Goal: Information Seeking & Learning: Check status

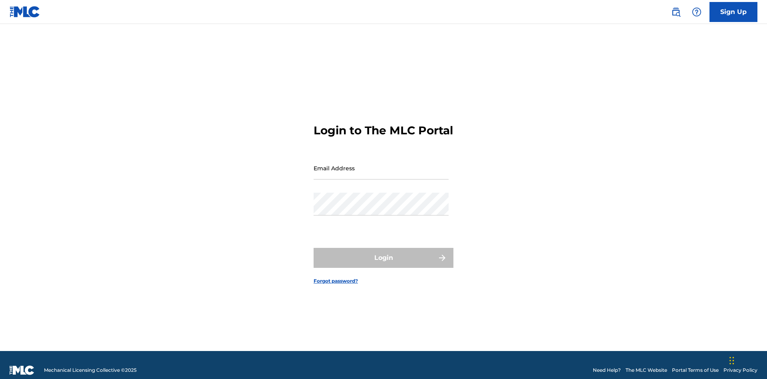
scroll to position [10, 0]
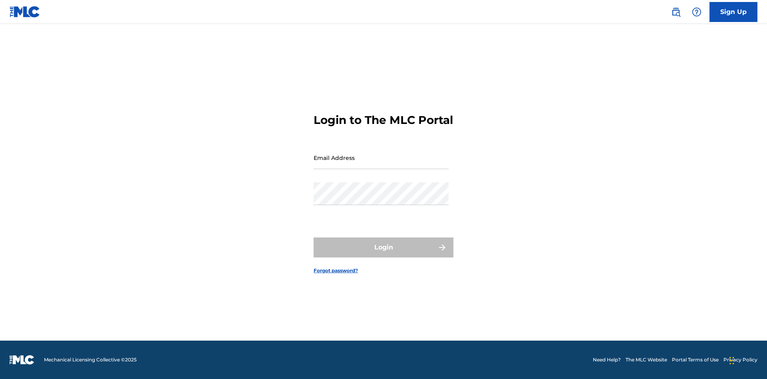
click at [381, 164] on input "Email Address" at bounding box center [381, 157] width 135 height 23
type input "Duke.McTesterson@gmail.com"
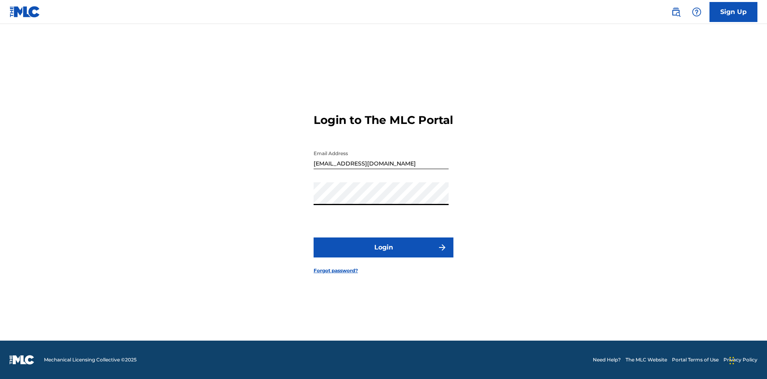
click at [383, 254] on button "Login" at bounding box center [384, 247] width 140 height 20
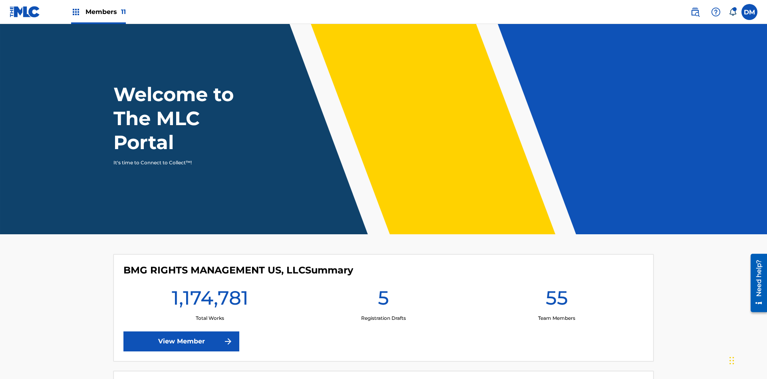
click at [98, 12] on span "Members 11" at bounding box center [105, 11] width 40 height 9
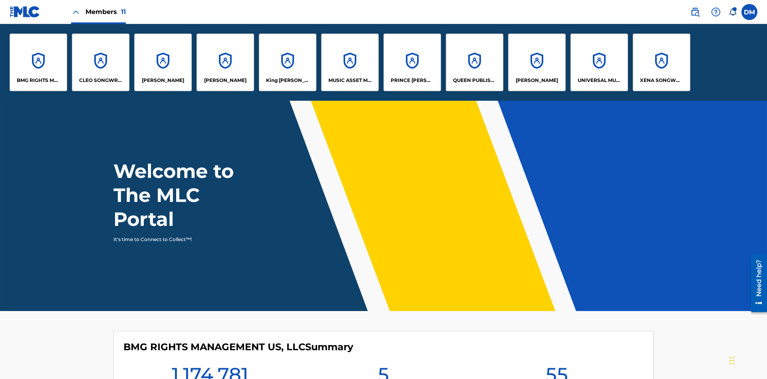
scroll to position [29, 0]
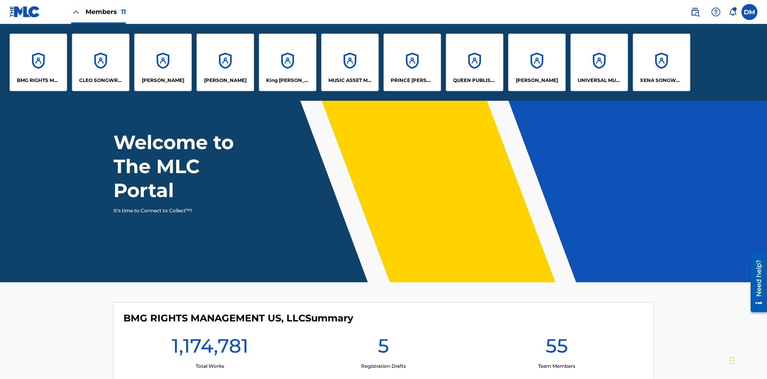
click at [599, 80] on p "UNIVERSAL MUSIC PUB GROUP" at bounding box center [600, 80] width 44 height 7
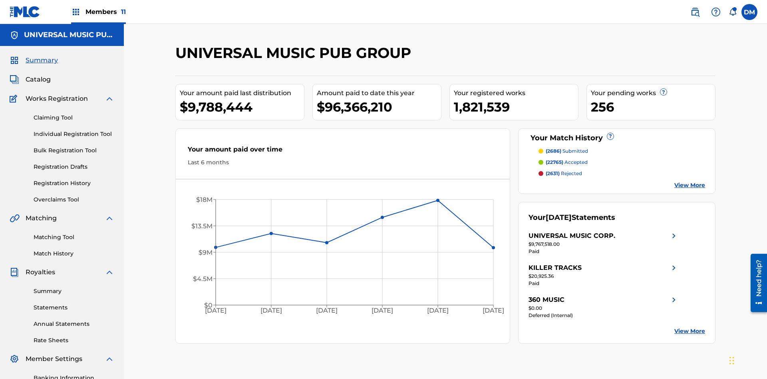
scroll to position [117, 0]
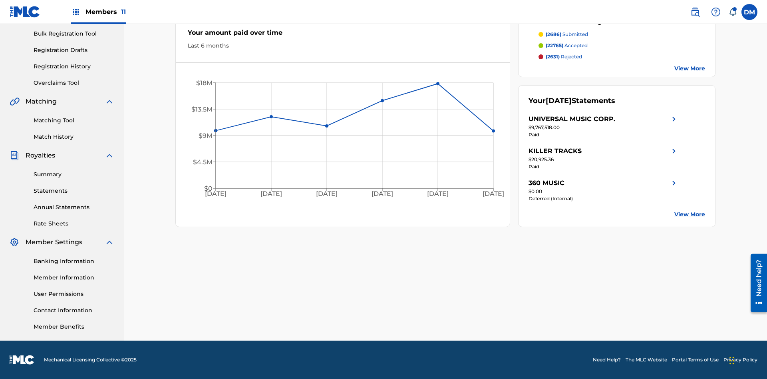
click at [74, 66] on link "Registration History" at bounding box center [74, 66] width 81 height 8
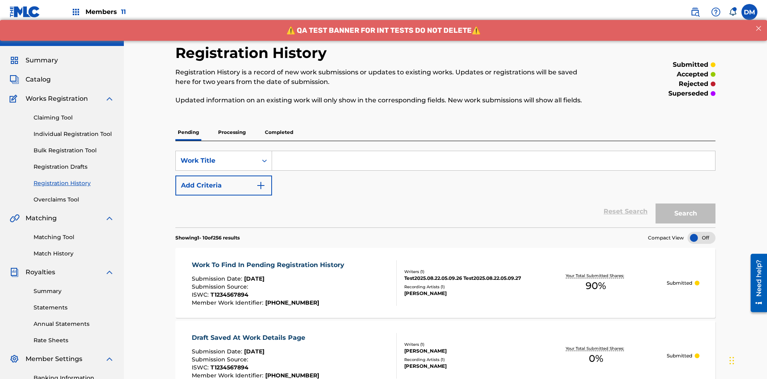
scroll to position [108, 0]
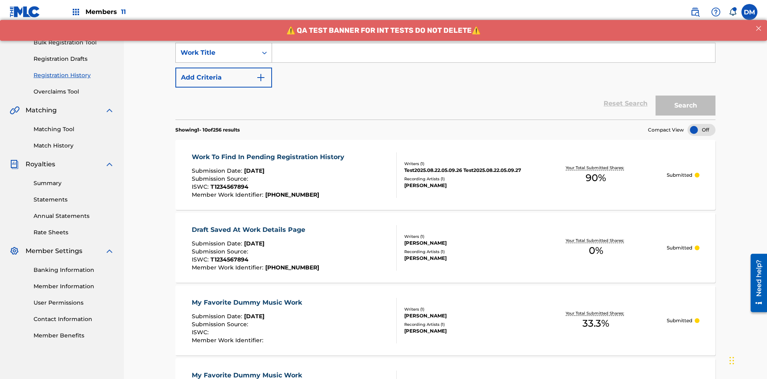
click at [216, 53] on div "Work Title" at bounding box center [217, 53] width 72 height 10
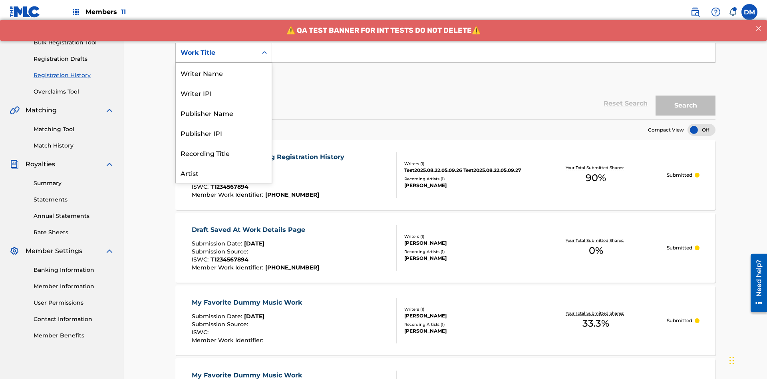
scroll to position [40, 0]
click at [224, 153] on div "ISRC" at bounding box center [224, 153] width 96 height 20
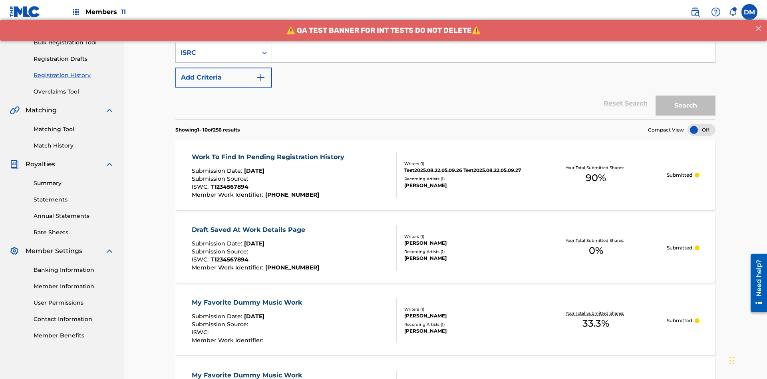
scroll to position [103, 0]
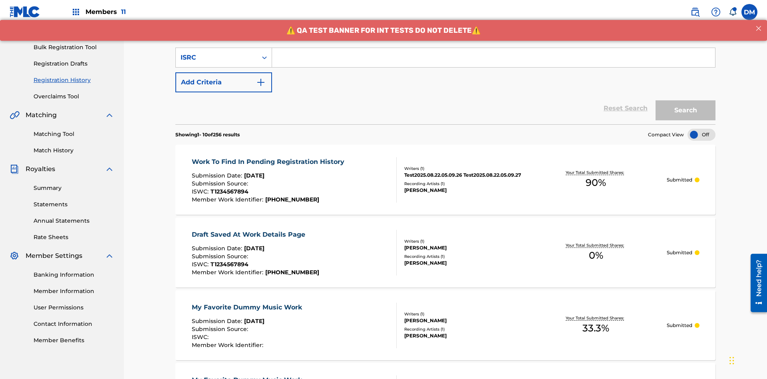
click at [493, 58] on input "Search Form" at bounding box center [493, 57] width 443 height 19
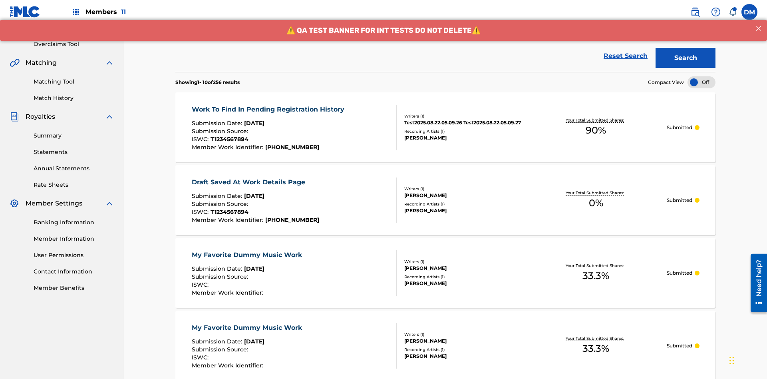
type input "AA3123123123"
click at [685, 58] on button "Search" at bounding box center [685, 58] width 60 height 20
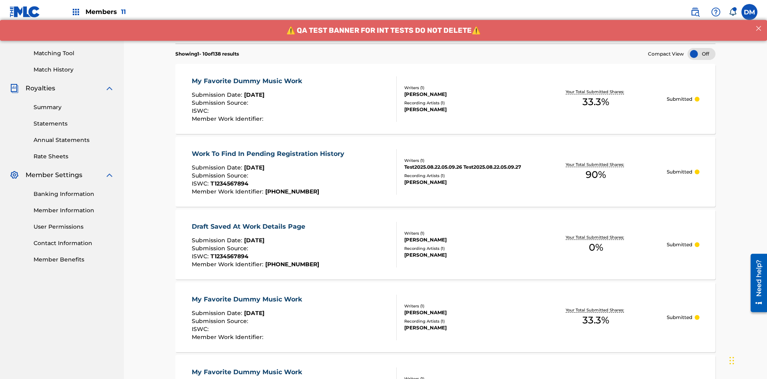
scroll to position [212, 0]
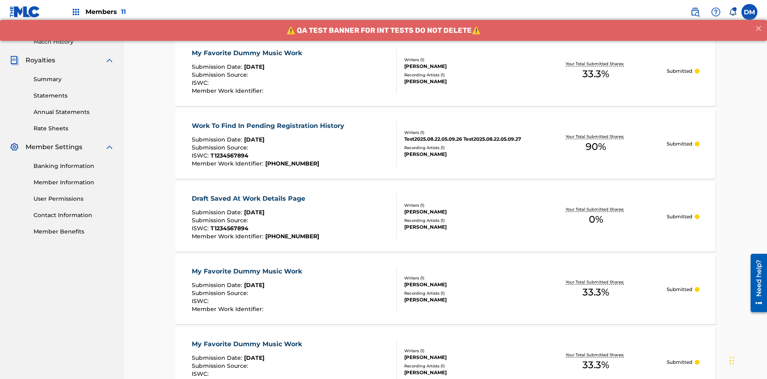
click at [248, 53] on div "My Favorite Dummy Music Work" at bounding box center [249, 53] width 114 height 10
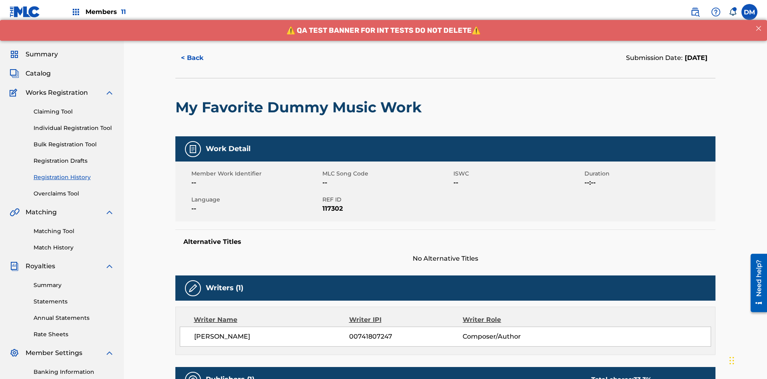
click at [199, 58] on button "< Back" at bounding box center [199, 58] width 48 height 20
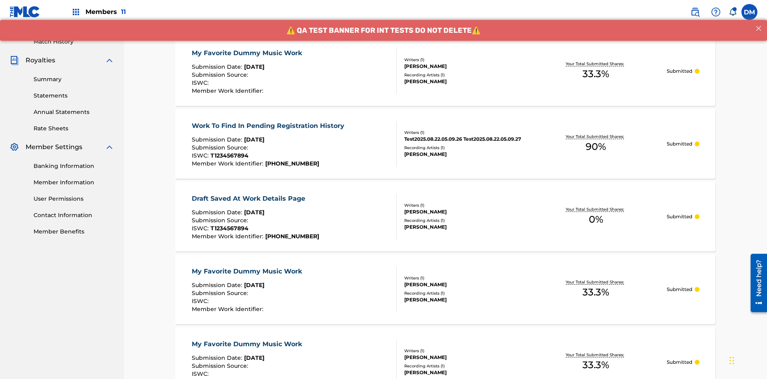
scroll to position [108, 0]
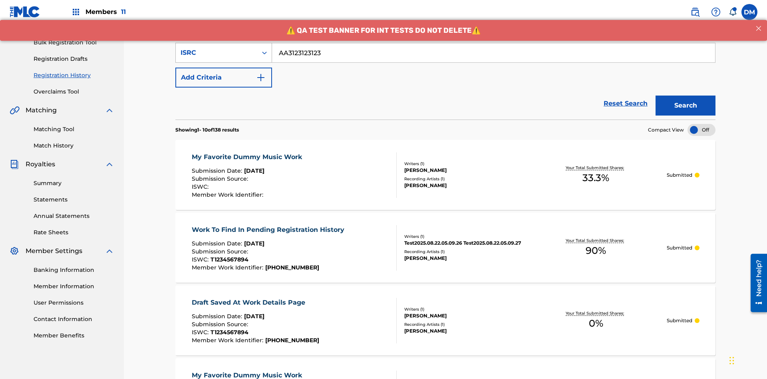
click at [216, 53] on div "ISRC" at bounding box center [217, 53] width 72 height 10
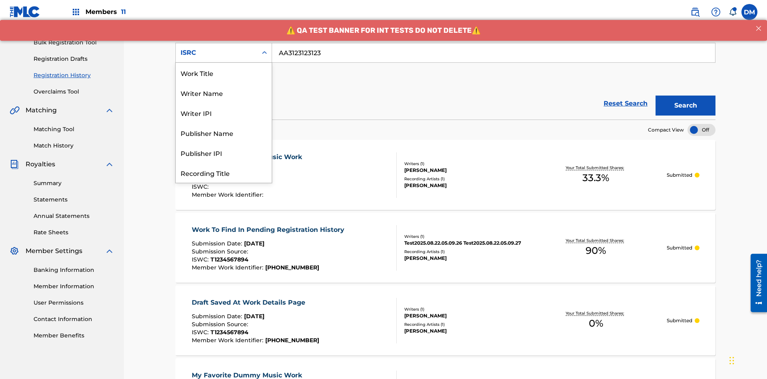
scroll to position [40, 0]
click at [224, 133] on div "Recording Title" at bounding box center [224, 133] width 96 height 20
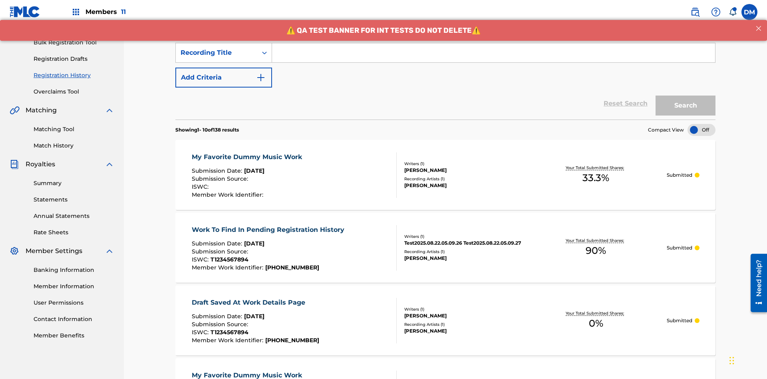
scroll to position [103, 0]
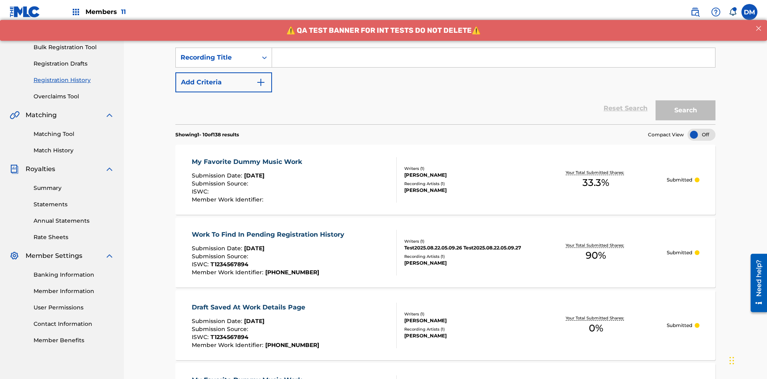
click at [493, 58] on input "Search Form" at bounding box center [493, 57] width 443 height 19
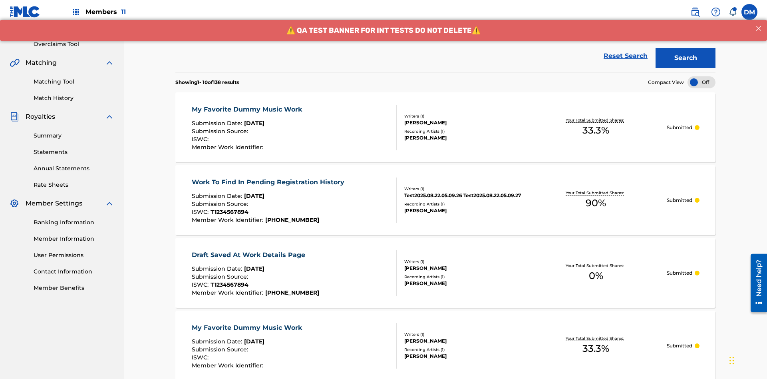
type input "Best Song Ever"
click at [685, 58] on button "Search" at bounding box center [685, 58] width 60 height 20
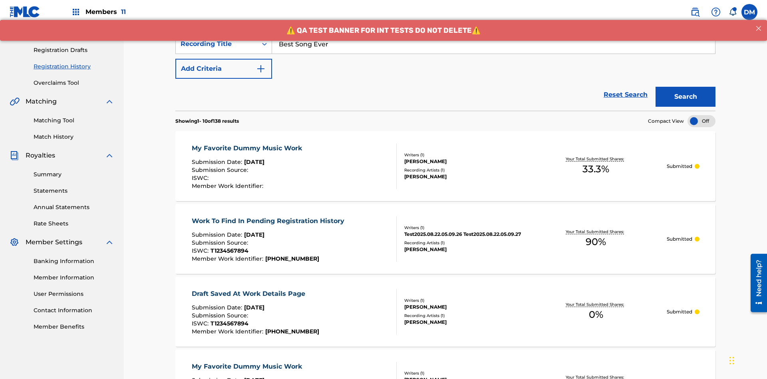
scroll to position [212, 0]
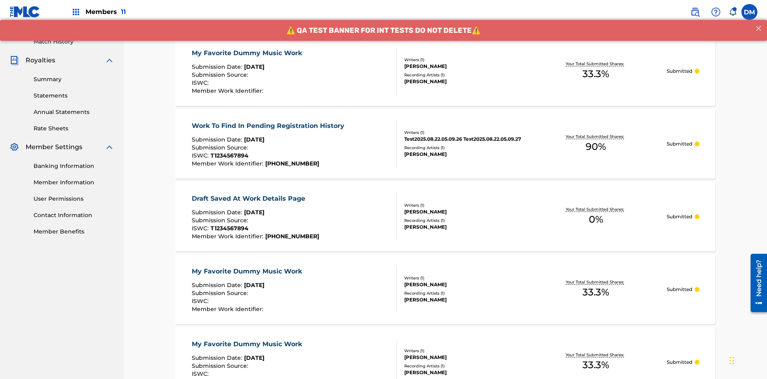
click at [248, 53] on div "My Favorite Dummy Music Work" at bounding box center [249, 53] width 114 height 10
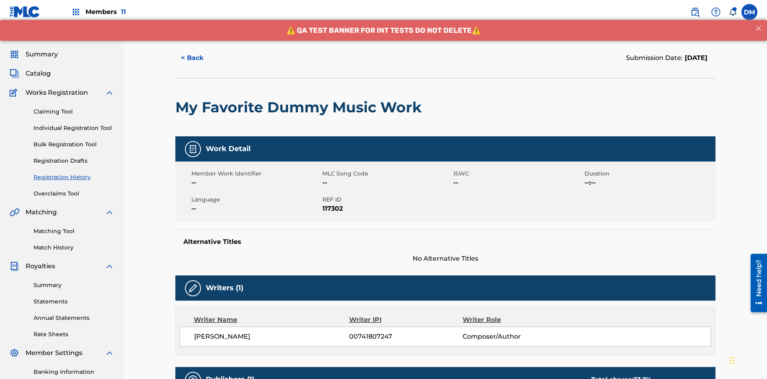
click at [199, 58] on button "< Back" at bounding box center [199, 58] width 48 height 20
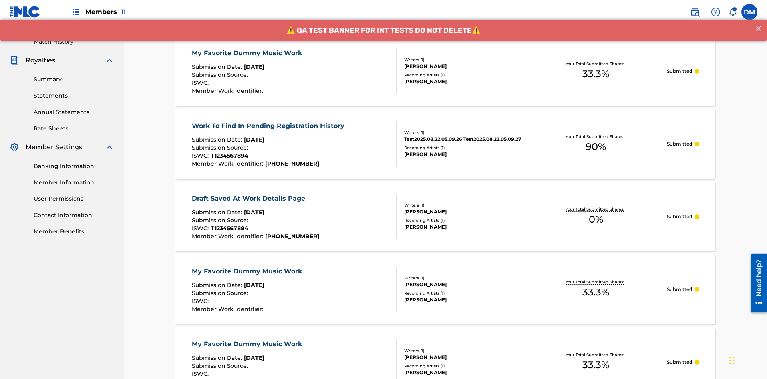
scroll to position [108, 0]
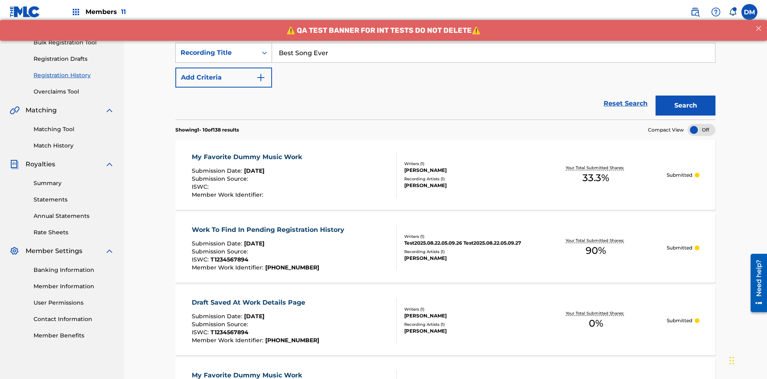
click at [216, 53] on div "Recording Title" at bounding box center [217, 53] width 72 height 10
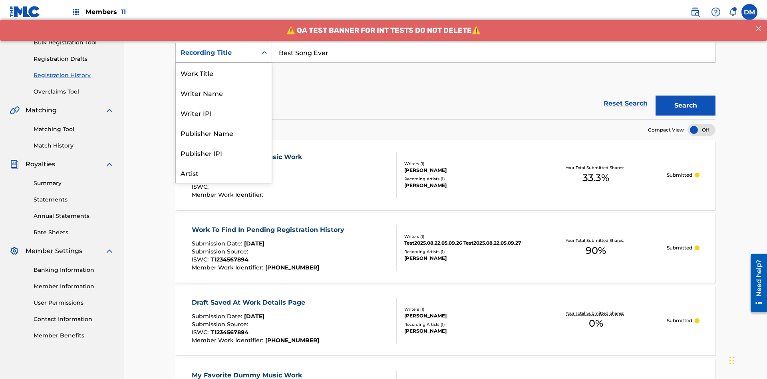
scroll to position [40, 0]
click at [224, 43] on div "Work Title" at bounding box center [224, 33] width 96 height 20
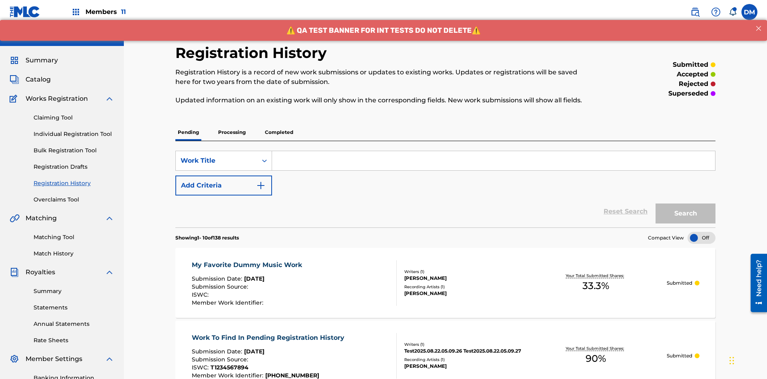
scroll to position [103, 0]
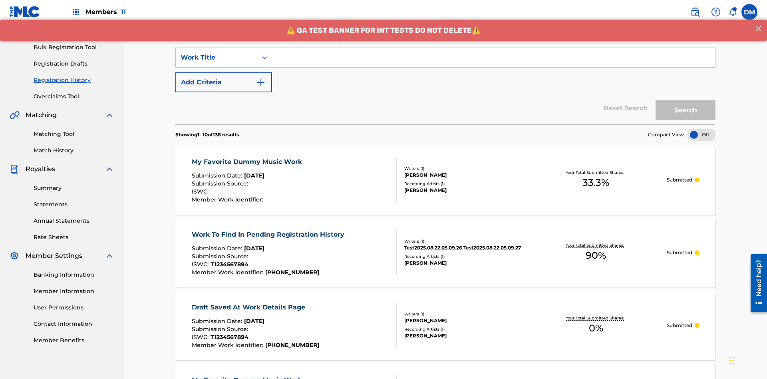
click at [493, 58] on input "Search Form" at bounding box center [493, 57] width 443 height 19
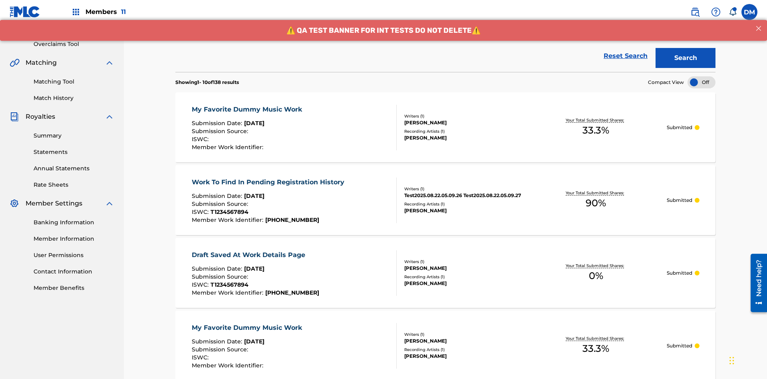
type input "MY FAVORITE DUMMY MUSIC WORK"
click at [685, 58] on button "Search" at bounding box center [685, 58] width 60 height 20
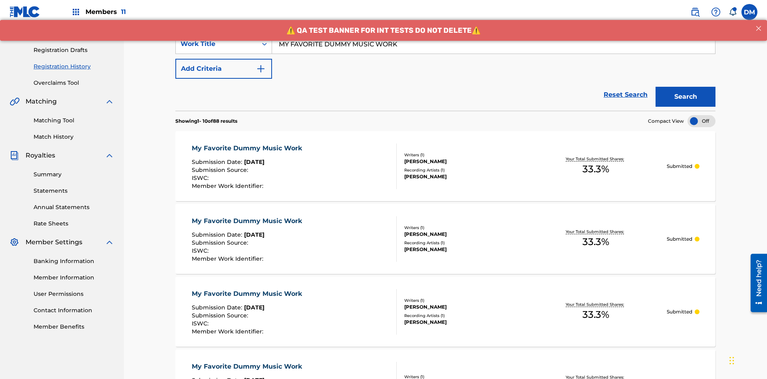
scroll to position [212, 0]
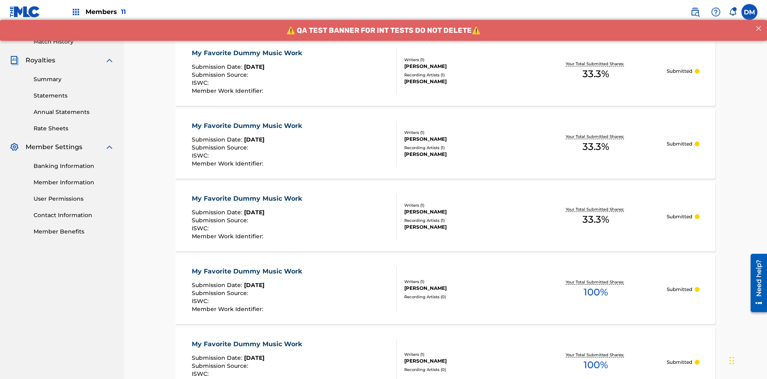
click at [248, 53] on div "My Favorite Dummy Music Work" at bounding box center [249, 53] width 114 height 10
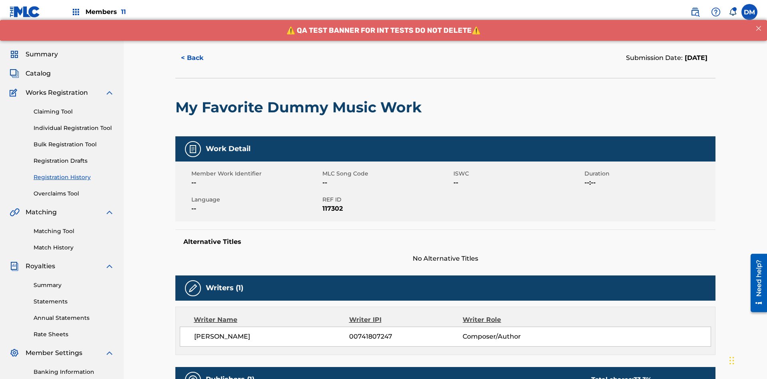
click at [199, 58] on button "< Back" at bounding box center [199, 58] width 48 height 20
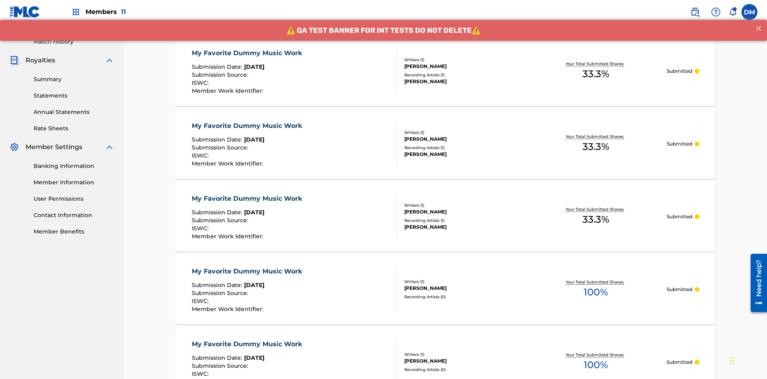
scroll to position [108, 0]
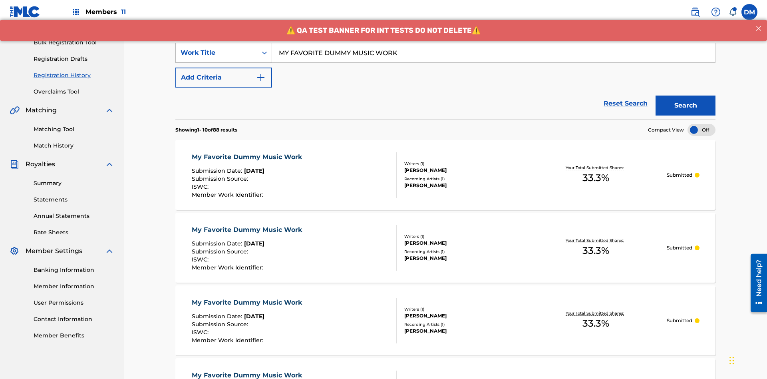
click at [216, 53] on div "Work Title" at bounding box center [217, 53] width 72 height 10
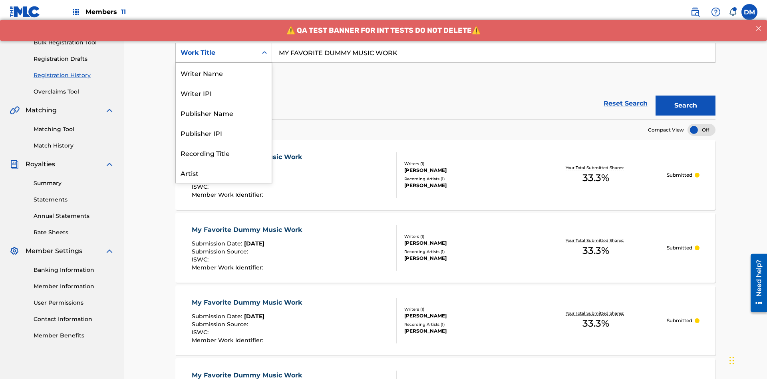
scroll to position [40, 0]
click at [224, 43] on div "Writer Name" at bounding box center [224, 33] width 96 height 20
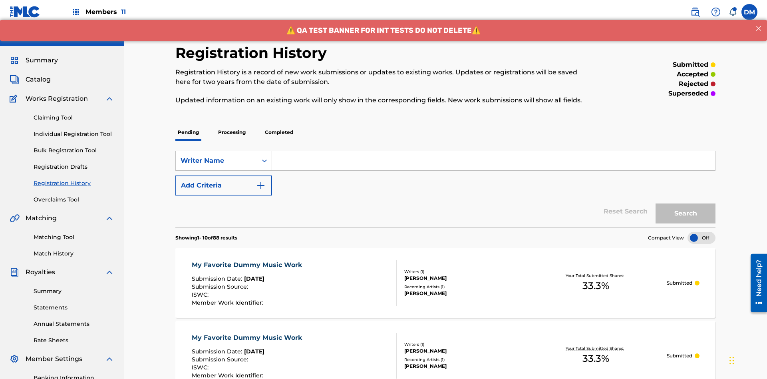
scroll to position [103, 0]
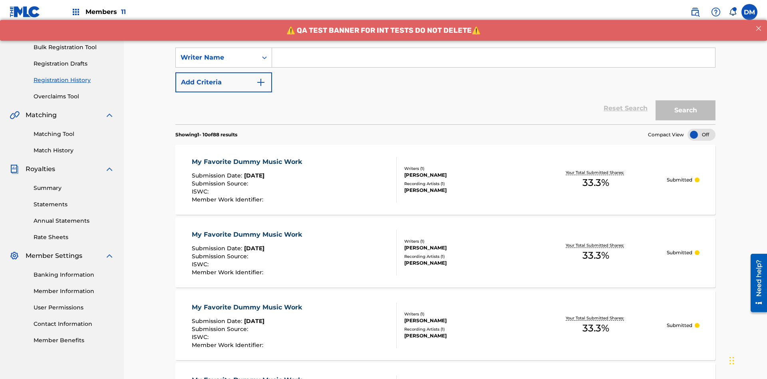
click at [493, 58] on input "Search Form" at bounding box center [493, 57] width 443 height 19
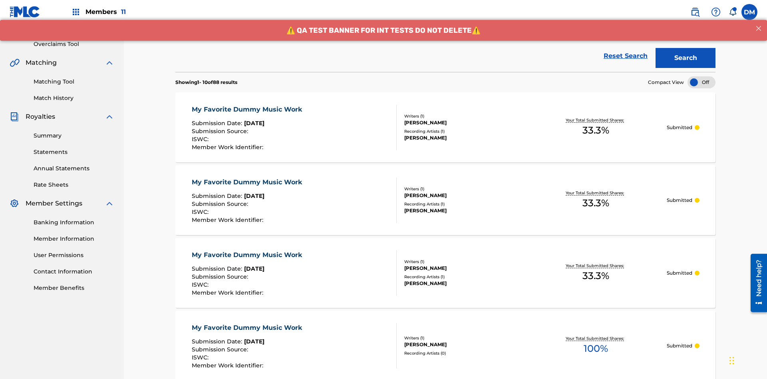
type input "BERKOWITZ"
click at [685, 58] on button "Search" at bounding box center [685, 58] width 60 height 20
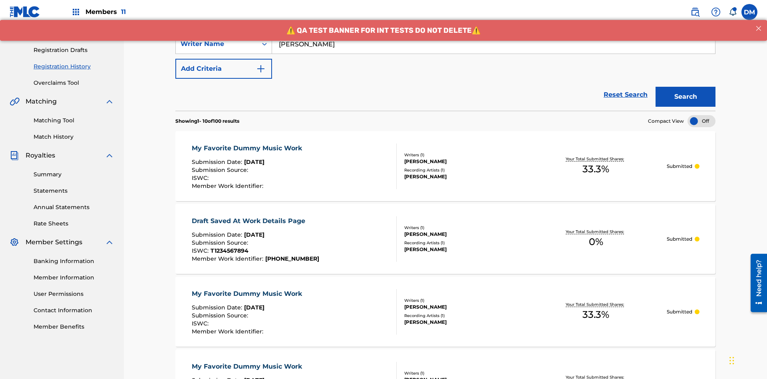
scroll to position [212, 0]
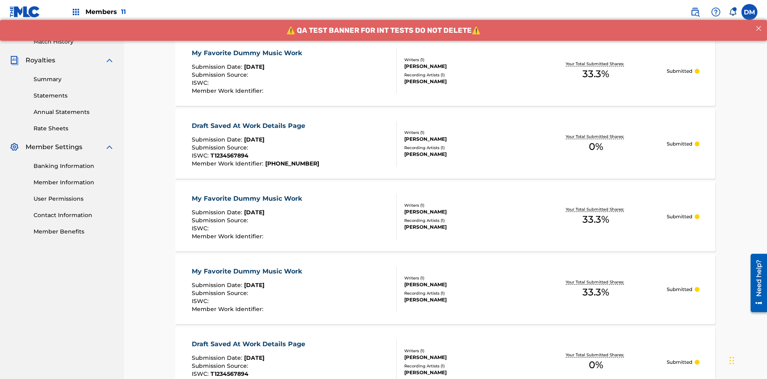
click at [248, 53] on div "My Favorite Dummy Music Work" at bounding box center [249, 53] width 114 height 10
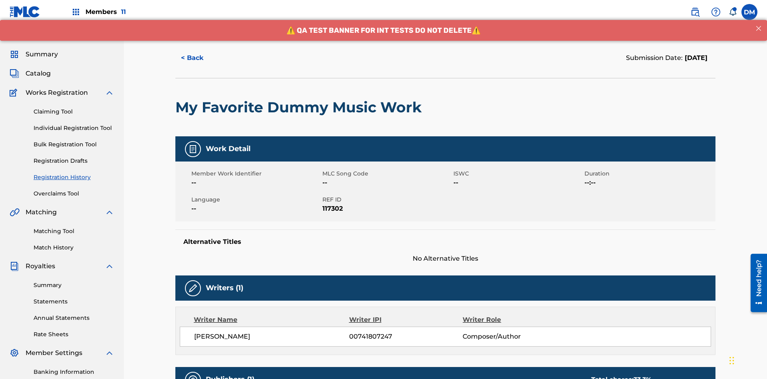
click at [199, 58] on button "< Back" at bounding box center [199, 58] width 48 height 20
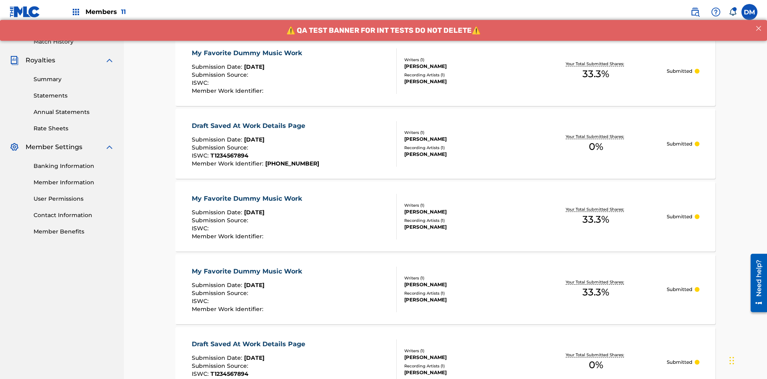
scroll to position [108, 0]
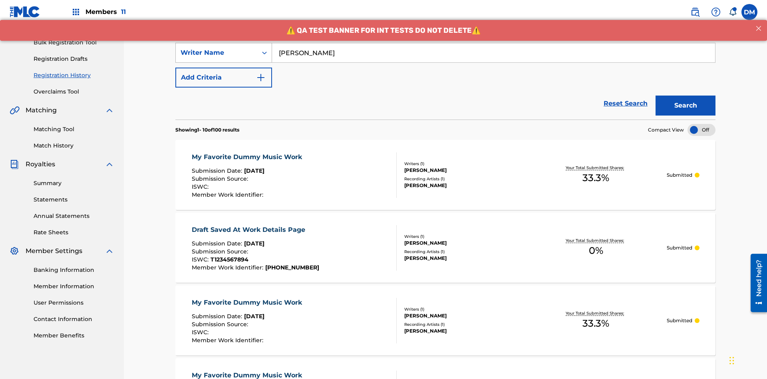
click at [216, 53] on div "Writer Name" at bounding box center [217, 53] width 72 height 10
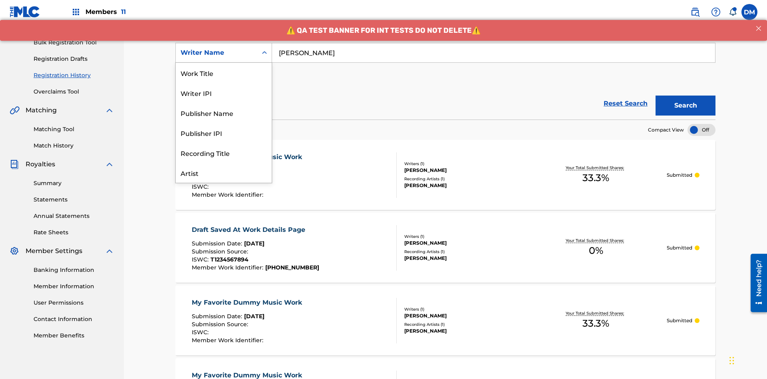
scroll to position [40, 0]
click at [224, 63] on div "Writer IPI" at bounding box center [224, 53] width 96 height 20
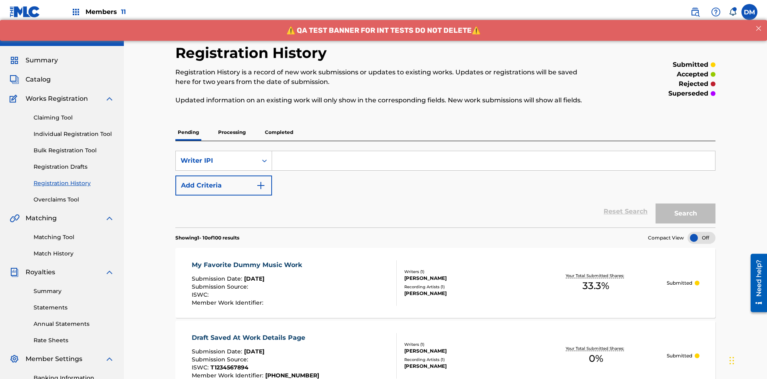
scroll to position [103, 0]
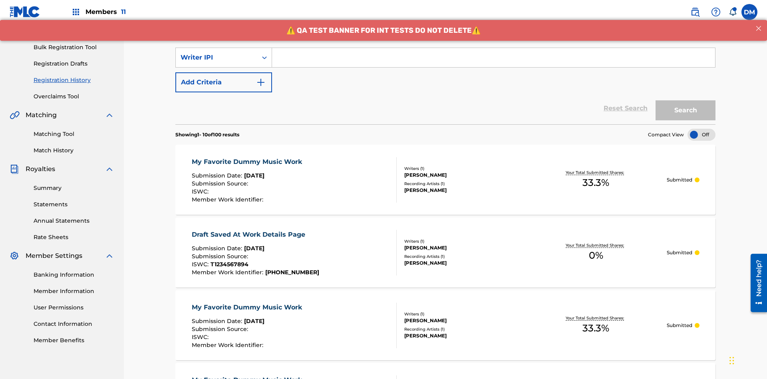
click at [493, 58] on input "Search Form" at bounding box center [493, 57] width 443 height 19
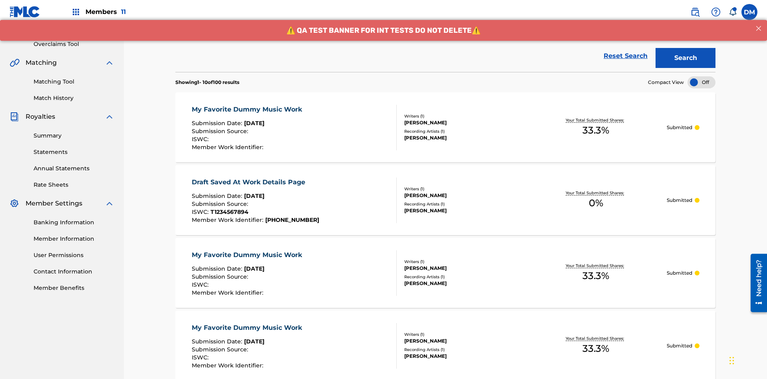
type input "00741807247"
click at [685, 58] on button "Search" at bounding box center [685, 58] width 60 height 20
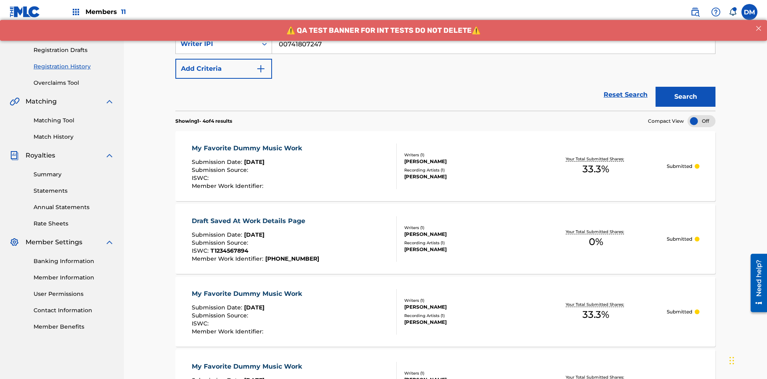
scroll to position [212, 0]
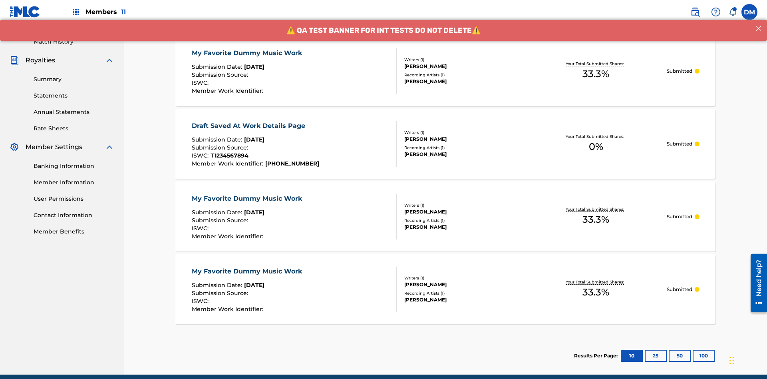
click at [248, 53] on div "My Favorite Dummy Music Work" at bounding box center [249, 53] width 114 height 10
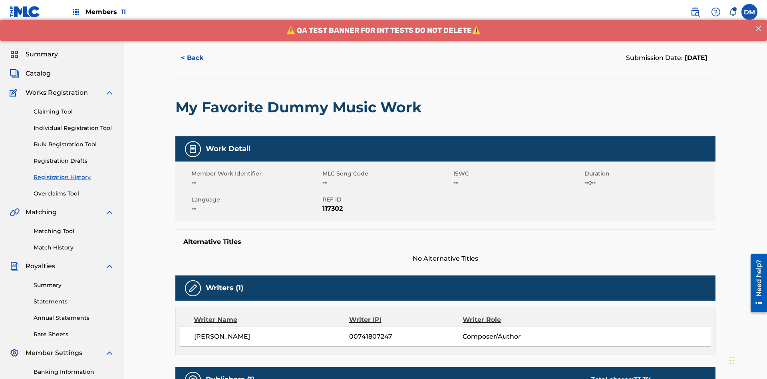
click at [199, 58] on button "< Back" at bounding box center [199, 58] width 48 height 20
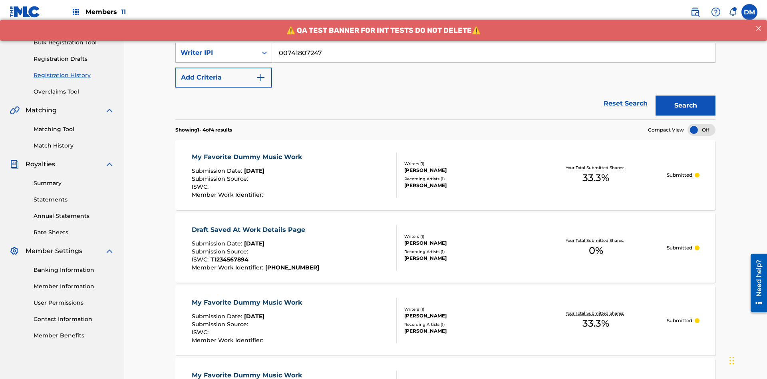
click at [216, 53] on div "Writer IPI" at bounding box center [217, 53] width 72 height 10
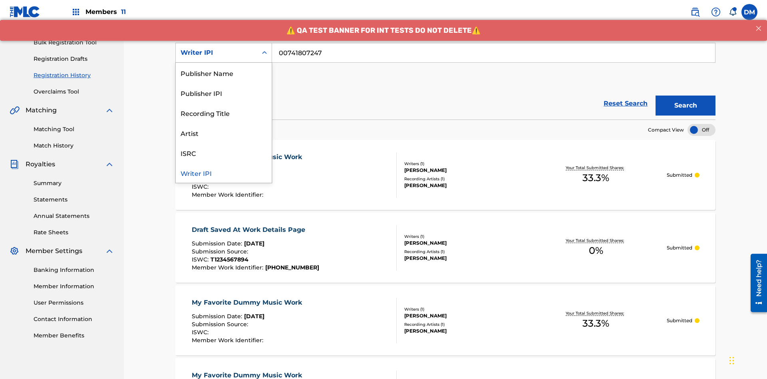
click at [224, 73] on div "Publisher Name" at bounding box center [224, 73] width 96 height 20
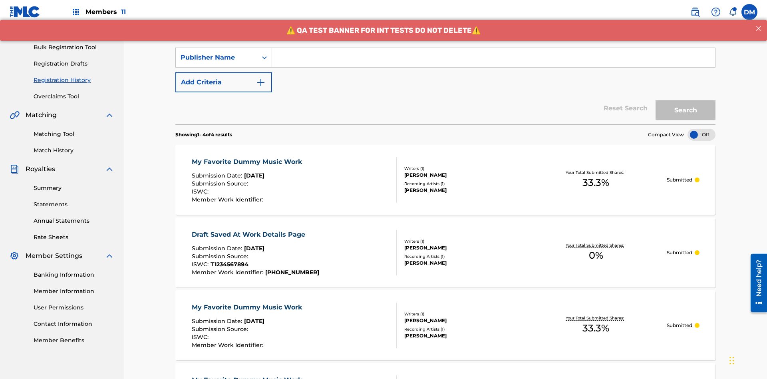
click at [493, 58] on input "Search Form" at bounding box center [493, 57] width 443 height 19
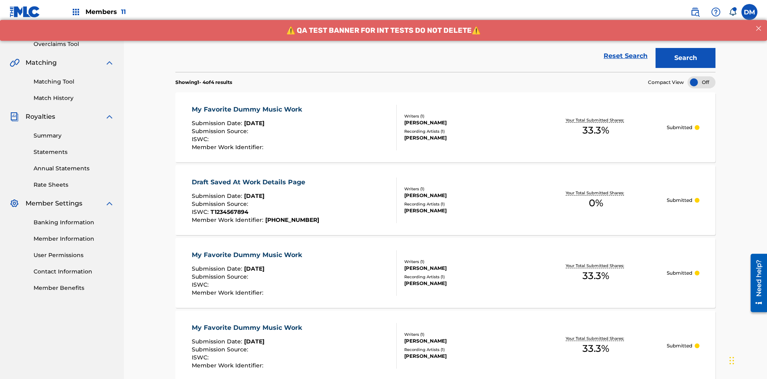
type input "CALACA"
click at [685, 58] on button "Search" at bounding box center [685, 58] width 60 height 20
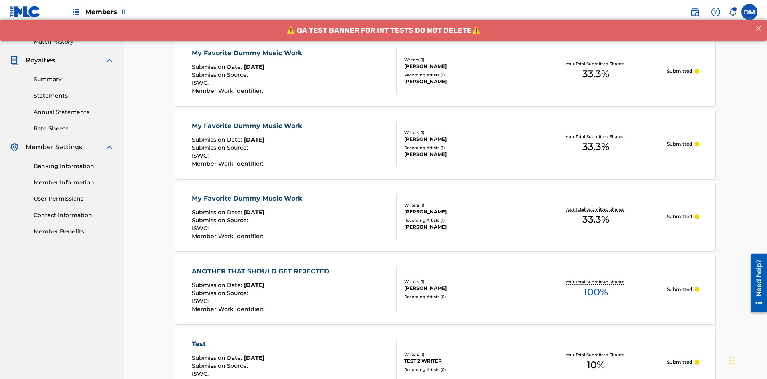
click at [248, 53] on div "My Favorite Dummy Music Work" at bounding box center [249, 53] width 114 height 10
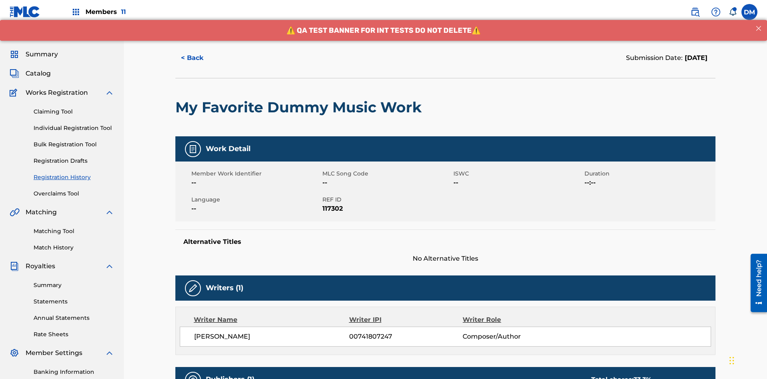
click at [199, 58] on button "< Back" at bounding box center [199, 58] width 48 height 20
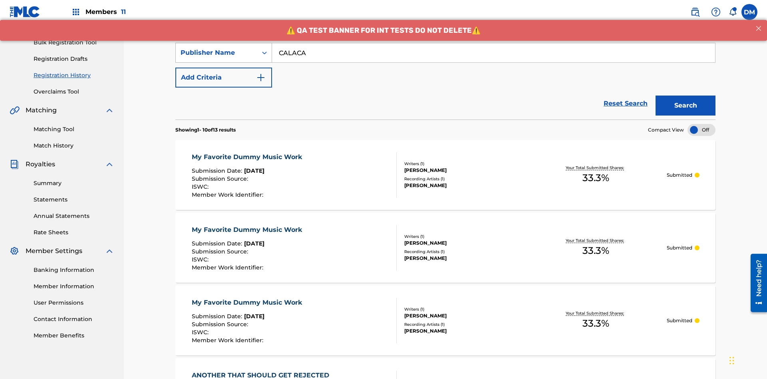
click at [216, 53] on div "Publisher Name" at bounding box center [217, 53] width 72 height 10
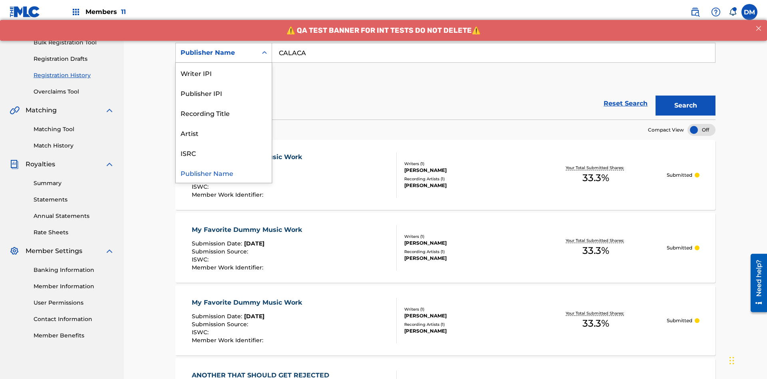
click at [224, 93] on div "Publisher IPI" at bounding box center [224, 93] width 96 height 20
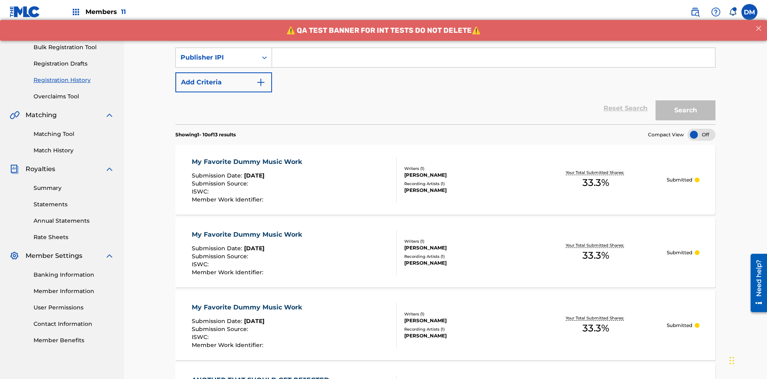
click at [493, 58] on input "Search Form" at bounding box center [493, 57] width 443 height 19
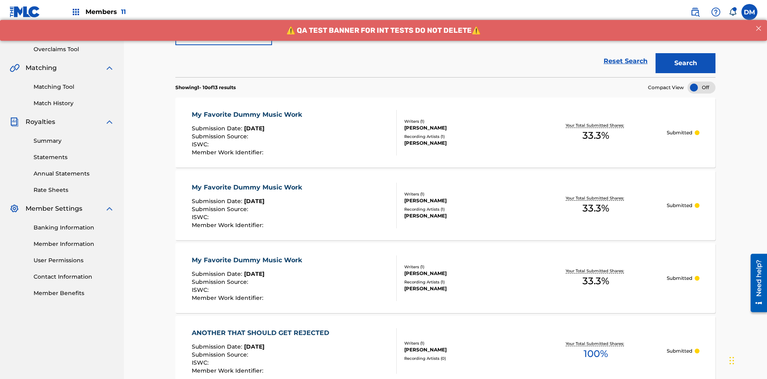
type input "00214463592"
click at [685, 58] on button "Search" at bounding box center [685, 64] width 60 height 20
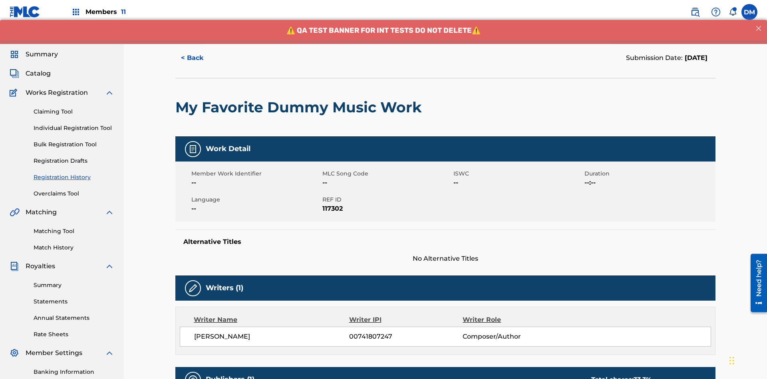
click at [199, 58] on button "< Back" at bounding box center [199, 58] width 48 height 20
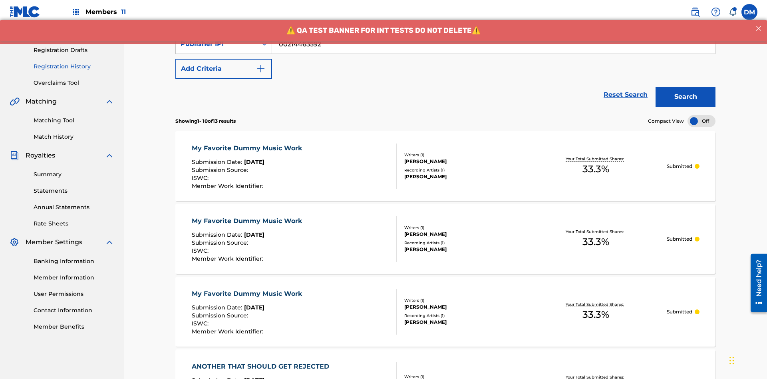
scroll to position [108, 0]
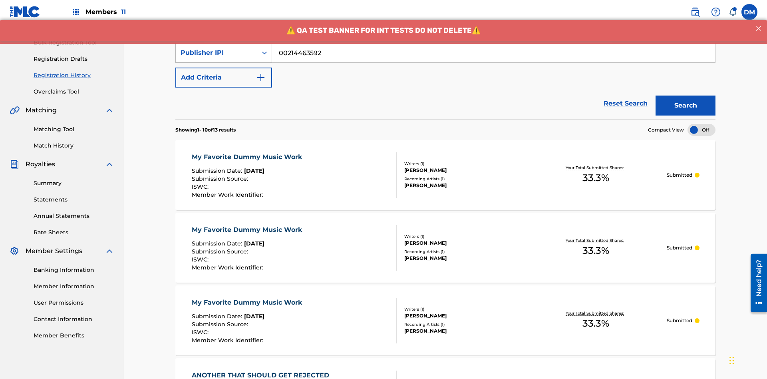
click at [216, 53] on div "Publisher IPI" at bounding box center [217, 53] width 72 height 10
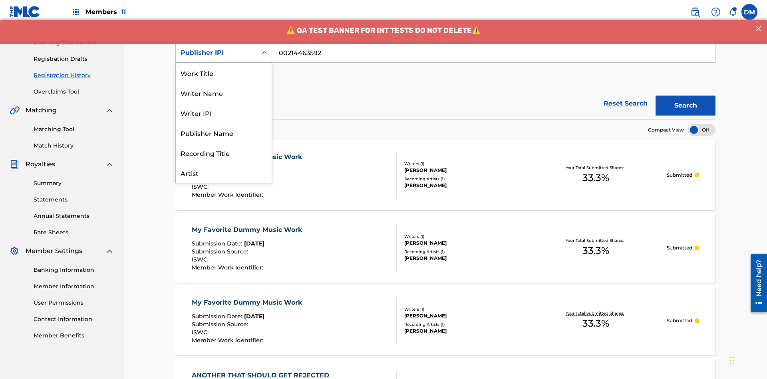
scroll to position [40, 0]
click at [224, 133] on div "Artist" at bounding box center [224, 133] width 96 height 20
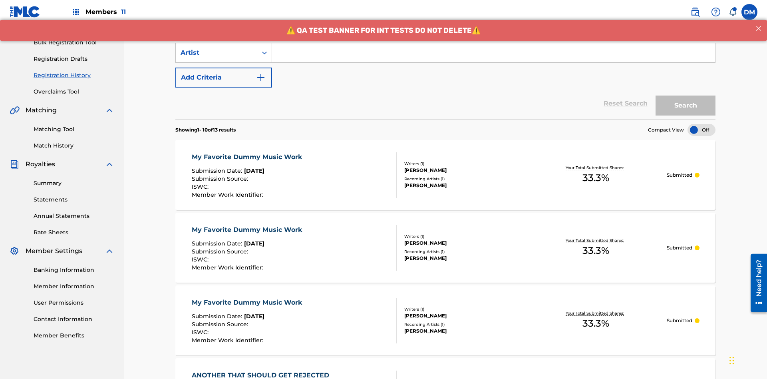
scroll to position [103, 0]
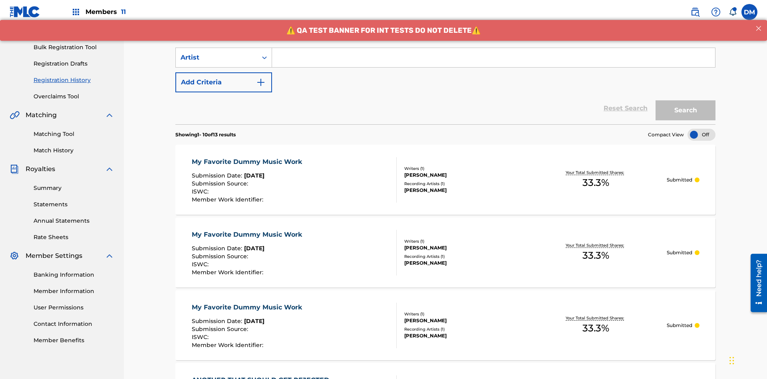
click at [493, 58] on input "Search Form" at bounding box center [493, 57] width 443 height 19
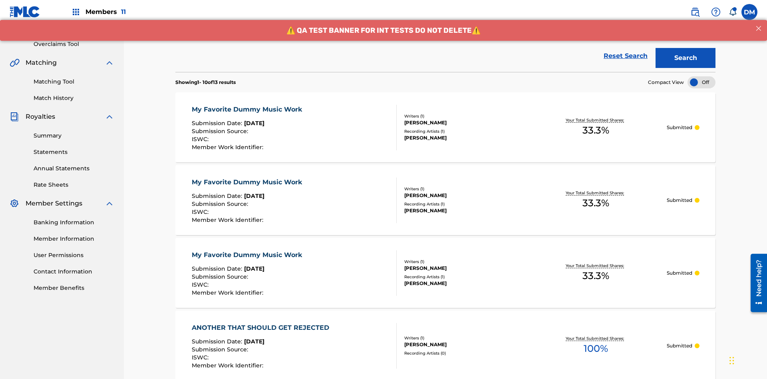
type input "Joe Lewis"
click at [685, 58] on button "Search" at bounding box center [685, 58] width 60 height 20
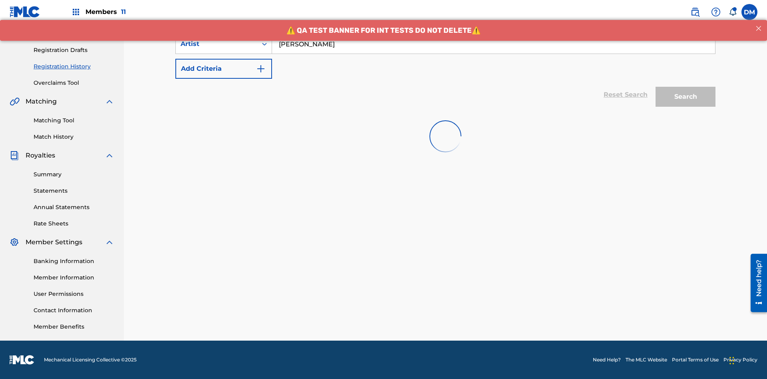
scroll to position [117, 0]
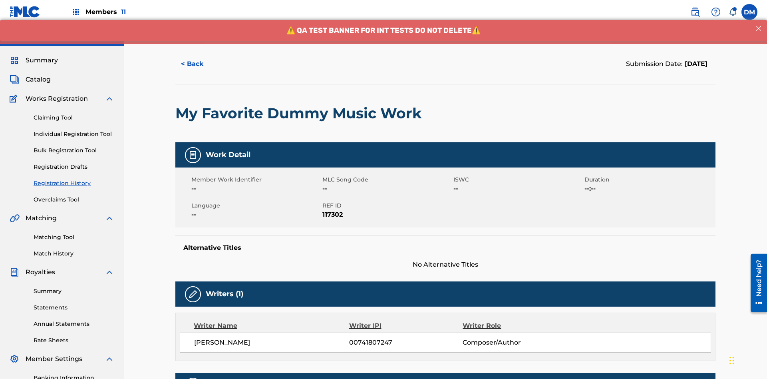
scroll to position [235, 0]
